Goal: Task Accomplishment & Management: Use online tool/utility

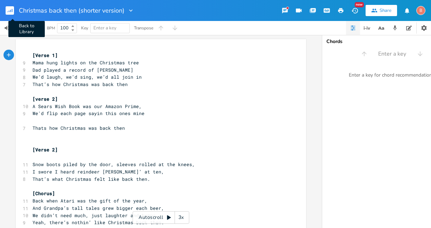
click at [9, 9] on rect "button" at bounding box center [10, 10] width 8 height 8
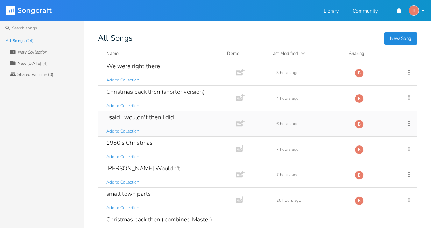
click at [142, 116] on div "I said I wouldn't then I did" at bounding box center [140, 117] width 68 height 6
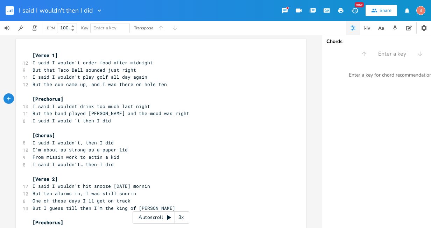
click at [64, 99] on pre "[Prechorus]" at bounding box center [157, 99] width 253 height 7
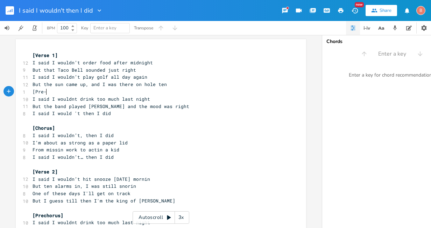
scroll to position [0, 10]
type textarea "[Pre-chorus]"
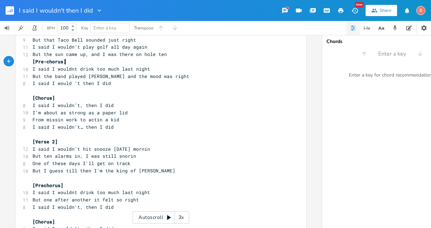
scroll to position [0, 0]
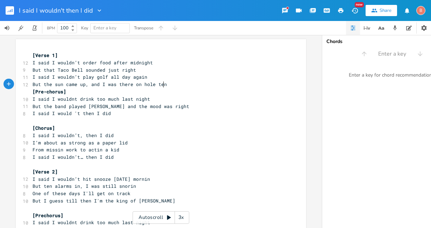
click at [162, 84] on pre "But the sun came up, and I was there on hole ten" at bounding box center [157, 84] width 253 height 7
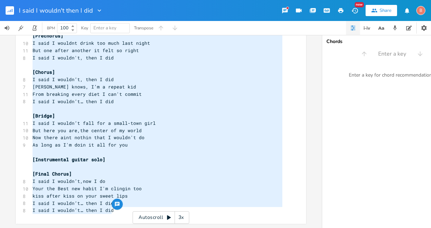
drag, startPoint x: 29, startPoint y: 55, endPoint x: 182, endPoint y: 211, distance: 218.1
click at [182, 212] on div "x [Verse 1] 12 I said I wouldn’t order food after midnight 9 But that Taco Bell…" at bounding box center [161, 131] width 322 height 193
type textarea "[Lorem 3] I dolo S ametco’a elits doei tempo incididu Utl etdo Magn Aliq enimad…"
drag, startPoint x: 281, startPoint y: 133, endPoint x: 277, endPoint y: 135, distance: 4.4
click at [280, 133] on pre "But here you are,the center of my world" at bounding box center [157, 130] width 253 height 7
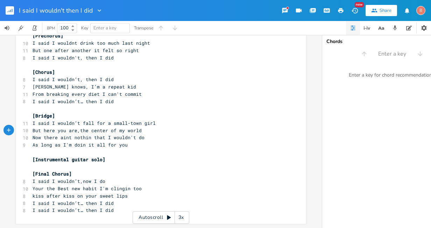
click at [9, 9] on rect "button" at bounding box center [10, 10] width 8 height 8
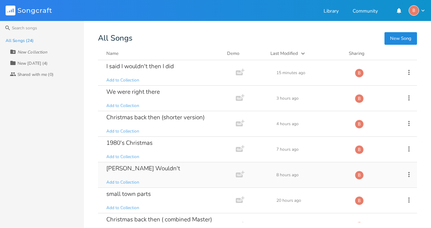
click at [133, 166] on div "[PERSON_NAME] Wouldn't" at bounding box center [143, 169] width 74 height 6
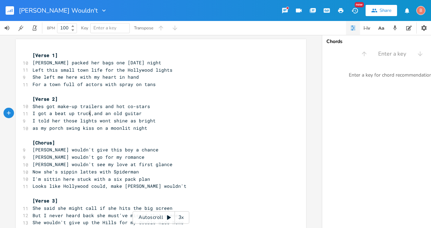
click at [87, 114] on span "I got a beat up truck,and an old guitar" at bounding box center [87, 113] width 109 height 6
type textarea "camper ouit back"
click at [144, 113] on span "I got a camper ouit back,and an old guitar" at bounding box center [92, 113] width 118 height 6
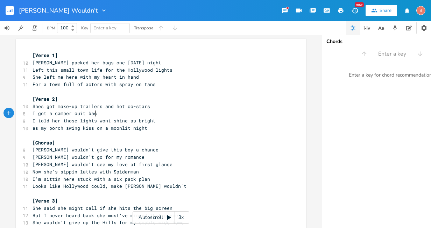
scroll to position [0, 2]
type textarea "k and"
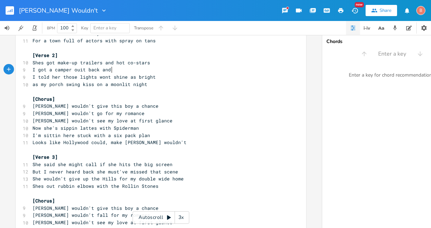
scroll to position [31, 0]
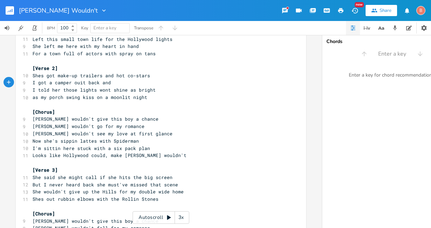
click at [82, 83] on span "I got a camper ouit back and" at bounding box center [72, 82] width 78 height 6
type textarea "t"
click at [106, 84] on span "I got a camper out back and" at bounding box center [71, 82] width 76 height 6
type textarea "a buddy at the bar"
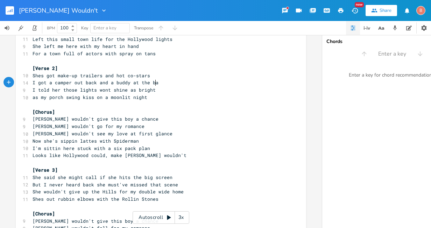
scroll to position [0, 37]
click at [58, 156] on span "Looks like Hollywood could, make [PERSON_NAME] wouldn't" at bounding box center [110, 155] width 154 height 6
type textarea "I guess"
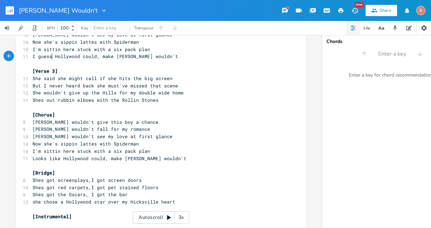
scroll to position [136, 0]
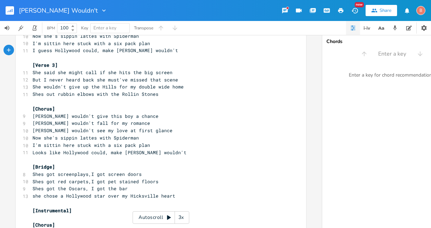
click at [58, 153] on span "Looks like Hollywood could, make [PERSON_NAME] wouldn't" at bounding box center [110, 152] width 154 height 6
type textarea "I guess"
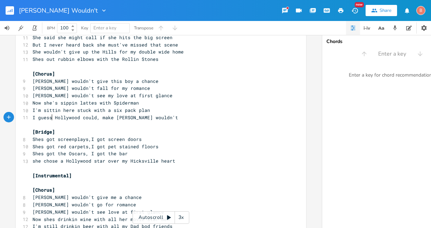
scroll to position [206, 0]
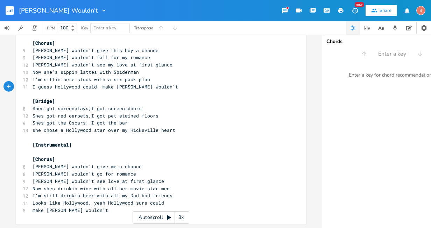
click at [58, 200] on span "Looks like Hollywood, yeah Hollywood sure could" at bounding box center [99, 203] width 132 height 6
type textarea "I guess"
click at [77, 200] on span "I guess Hollywood, yeah Hollywood sure could" at bounding box center [94, 203] width 123 height 6
type textarea "could"
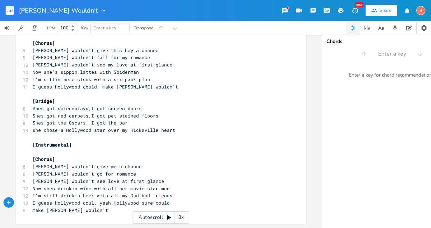
scroll to position [0, 12]
click at [167, 200] on pre "I guess Hollywood could, yeah Hollywood sure could" at bounding box center [157, 203] width 253 height 7
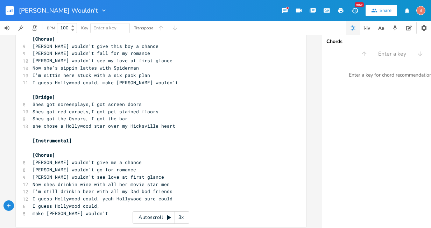
scroll to position [0, 55]
type textarea "I guess Hollywood could, make [PERSON_NAME] wouldn't"
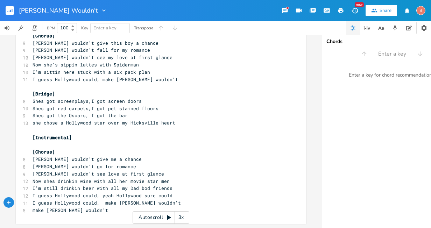
scroll to position [213, 0]
click at [100, 201] on span "I guess Hollywood could, make [PERSON_NAME] wouldn't" at bounding box center [107, 203] width 148 height 6
click at [101, 200] on span "I guess Hollywood could, make [PERSON_NAME] wouldn't" at bounding box center [107, 203] width 148 height 6
click at [83, 209] on pre "make [PERSON_NAME] wouldn't" at bounding box center [157, 210] width 253 height 7
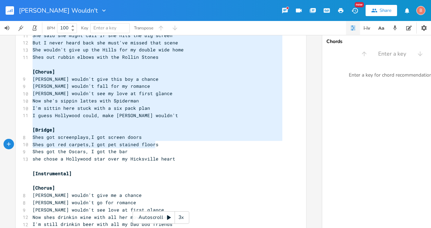
scroll to position [202, 0]
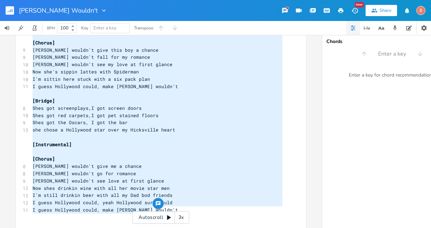
drag, startPoint x: 30, startPoint y: 54, endPoint x: 172, endPoint y: 213, distance: 213.2
click at [172, 213] on div "x [Verse 1] 10 [PERSON_NAME] packed her bags one [DATE] night 11 Left this smal…" at bounding box center [161, 131] width 322 height 193
type textarea "[Verse 1] [PERSON_NAME] packed her bags one [DATE] night Left this small town l…"
